Goal: Information Seeking & Learning: Learn about a topic

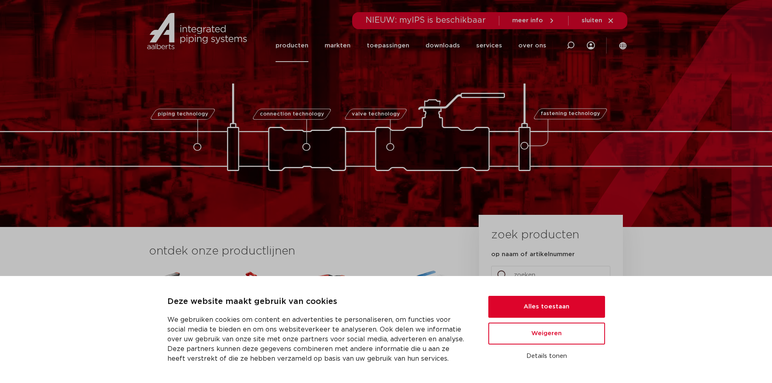
click at [295, 46] on link "producten" at bounding box center [291, 45] width 33 height 33
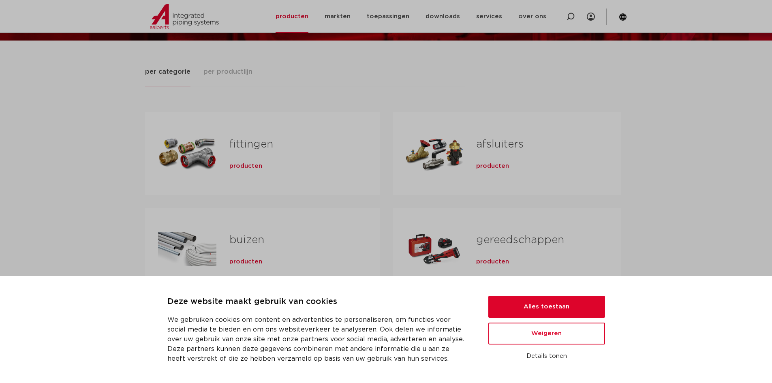
scroll to position [81, 0]
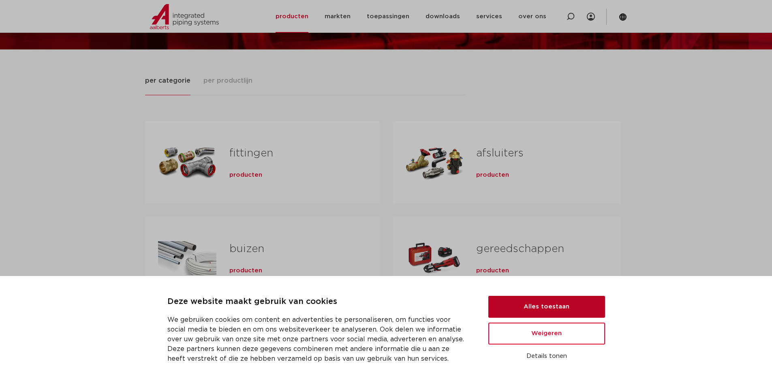
click at [540, 301] on button "Alles toestaan" at bounding box center [546, 307] width 117 height 22
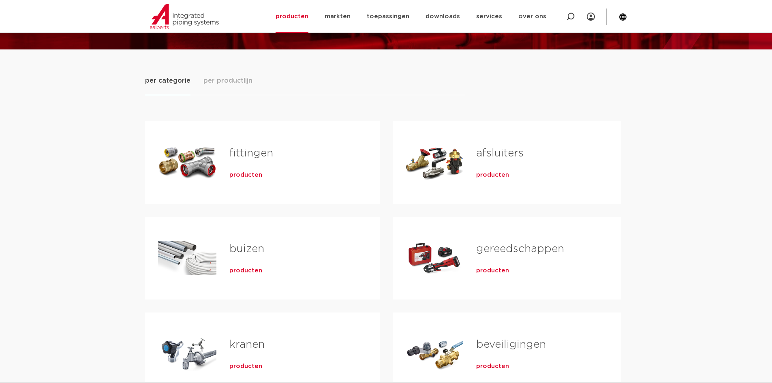
scroll to position [0, 0]
click at [242, 155] on link "fittingen" at bounding box center [251, 153] width 44 height 11
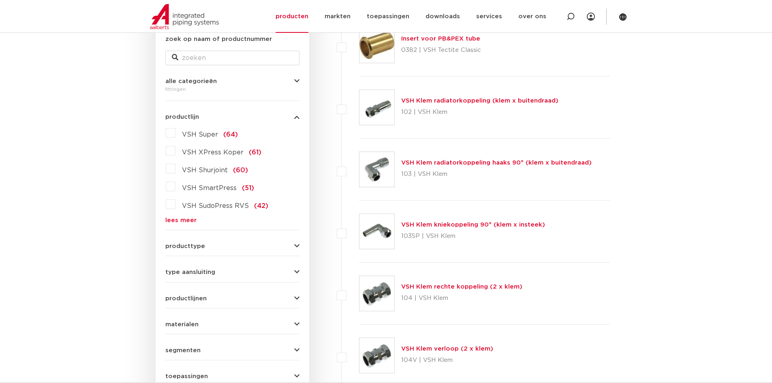
scroll to position [162, 0]
click at [191, 213] on div "VSH Super (64) VSH XPress Koper (61) VSH Shurjoint (60) VSH SmartPress (51) VSH…" at bounding box center [232, 173] width 134 height 97
click at [189, 219] on link "lees meer" at bounding box center [232, 219] width 134 height 6
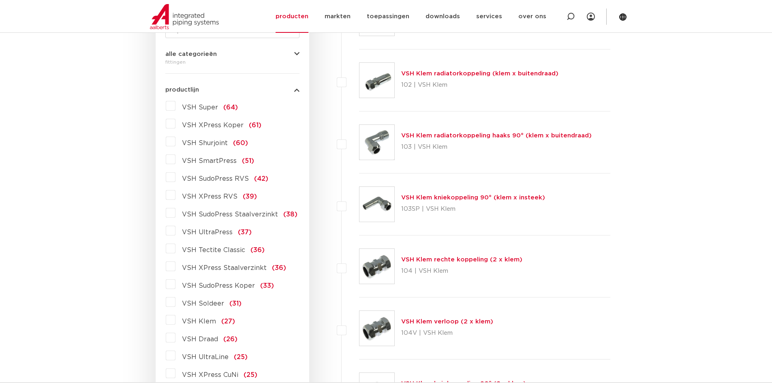
scroll to position [203, 0]
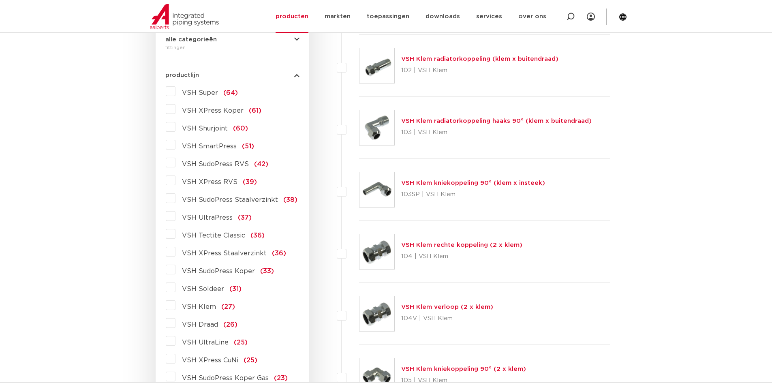
click at [208, 183] on span "VSH XPress RVS" at bounding box center [209, 182] width 55 height 6
click at [0, 0] on input "VSH XPress RVS (39)" at bounding box center [0, 0] width 0 height 0
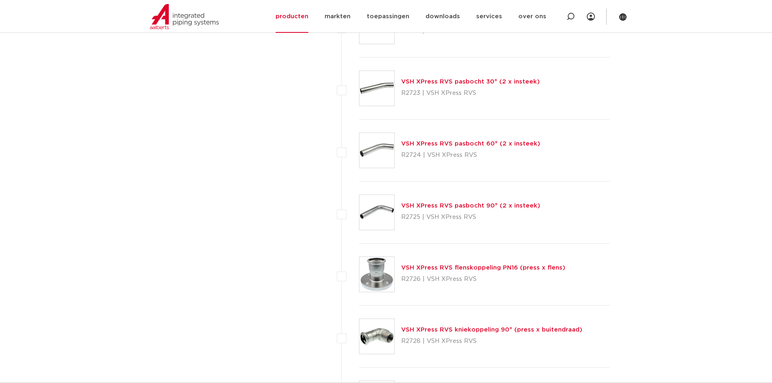
scroll to position [1337, 0]
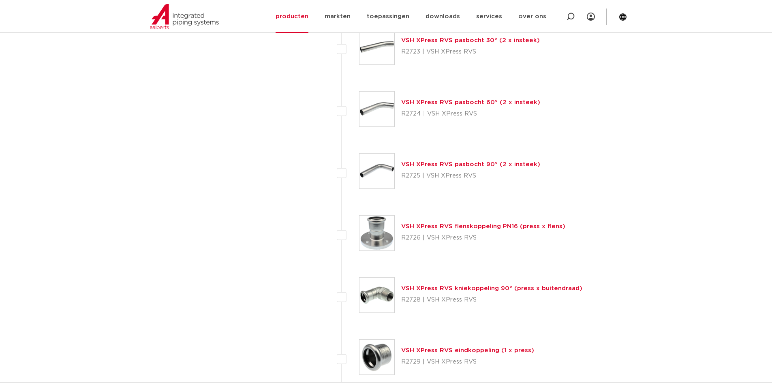
click at [463, 225] on link "VSH XPress RVS flenskoppeling PN16 (press x flens)" at bounding box center [483, 226] width 164 height 6
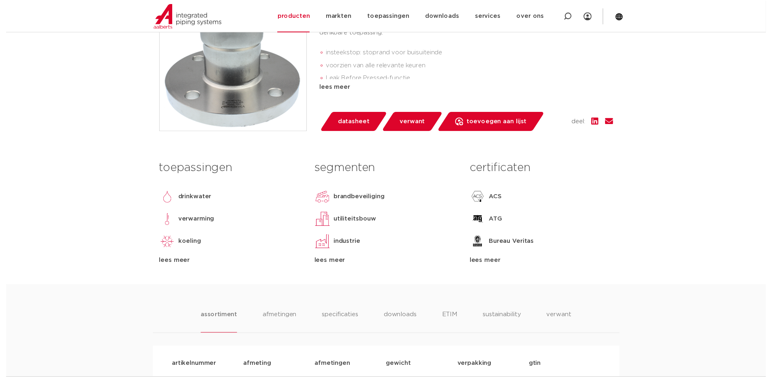
scroll to position [203, 0]
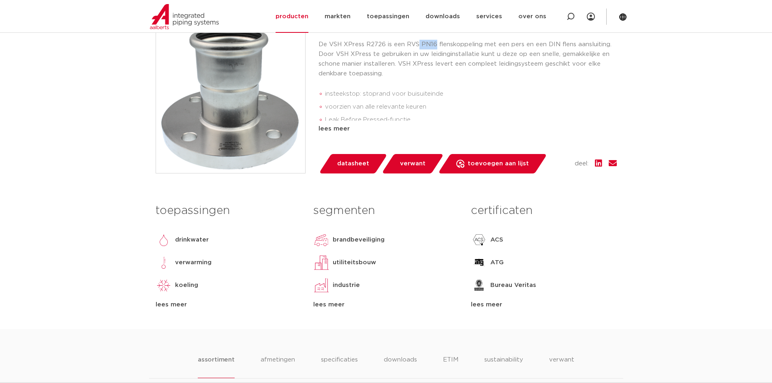
drag, startPoint x: 417, startPoint y: 45, endPoint x: 435, endPoint y: 42, distance: 17.6
click at [435, 42] on p "De VSH XPress R2726 is een RVS PN16 flenskoppeling met een pers en een DIN flen…" at bounding box center [467, 59] width 298 height 39
click at [362, 164] on span "datasheet" at bounding box center [353, 163] width 32 height 13
